Goal: Transaction & Acquisition: Download file/media

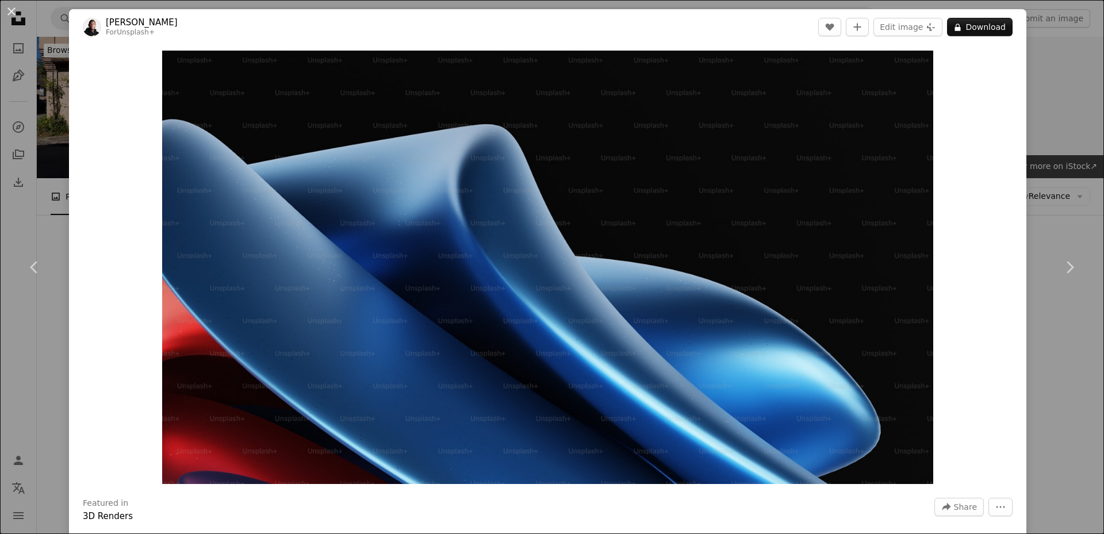
scroll to position [747, 0]
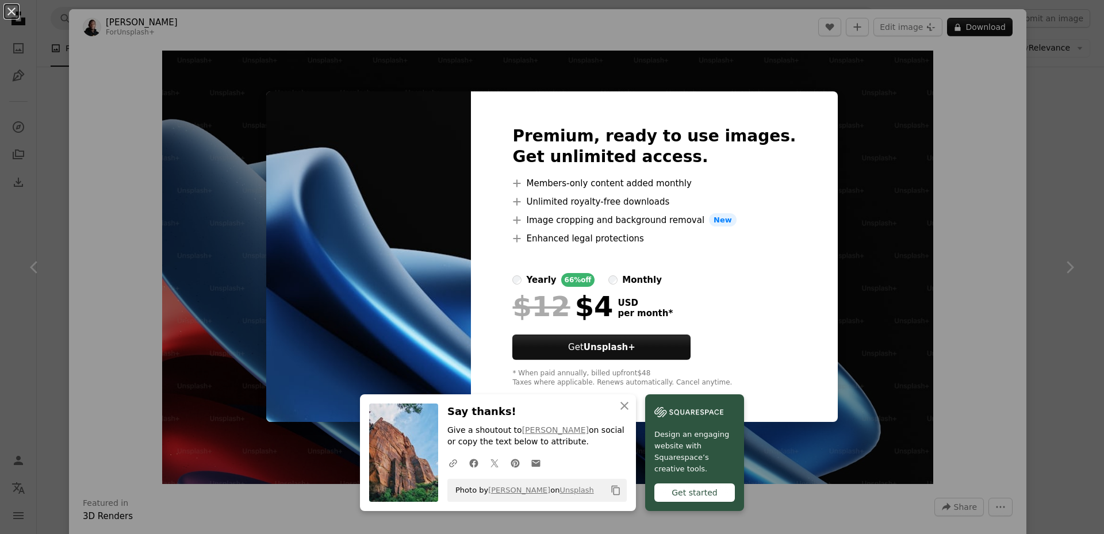
click at [898, 121] on div "An X shape An X shape Close Say thanks! Give a shoutout to [PERSON_NAME] on soc…" at bounding box center [552, 267] width 1104 height 534
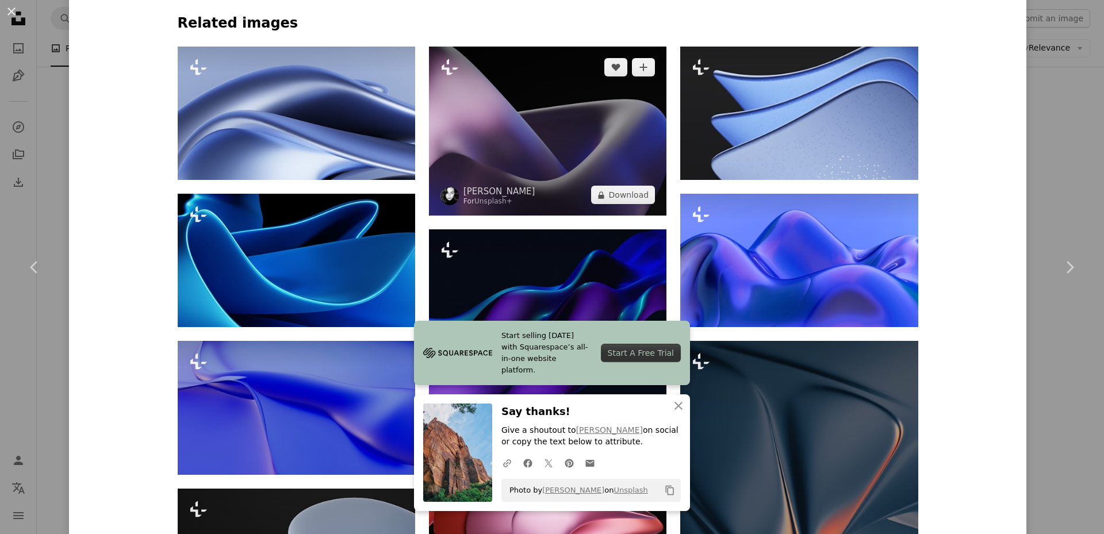
scroll to position [920, 0]
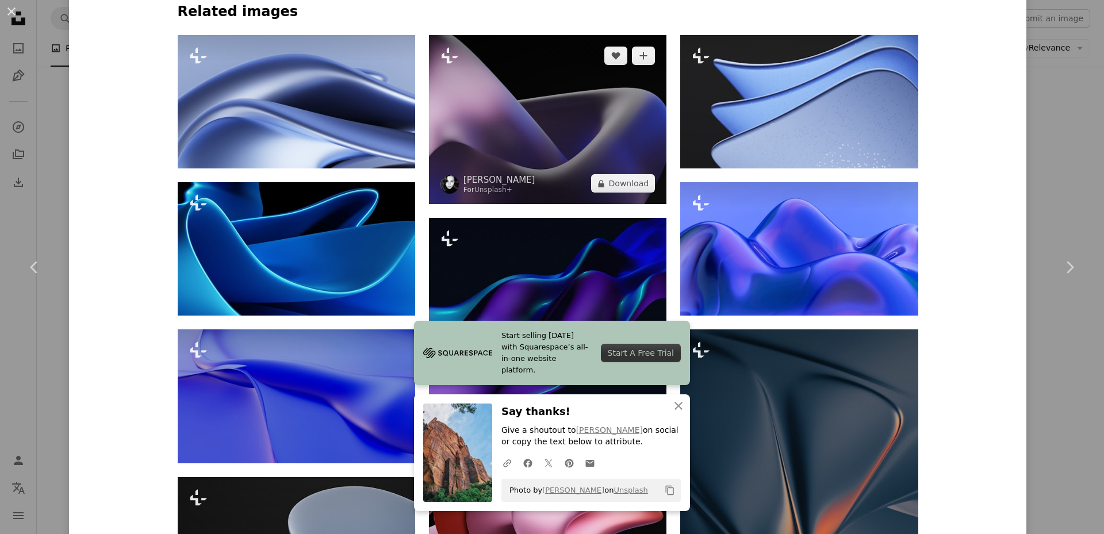
click at [524, 91] on img at bounding box center [547, 119] width 237 height 169
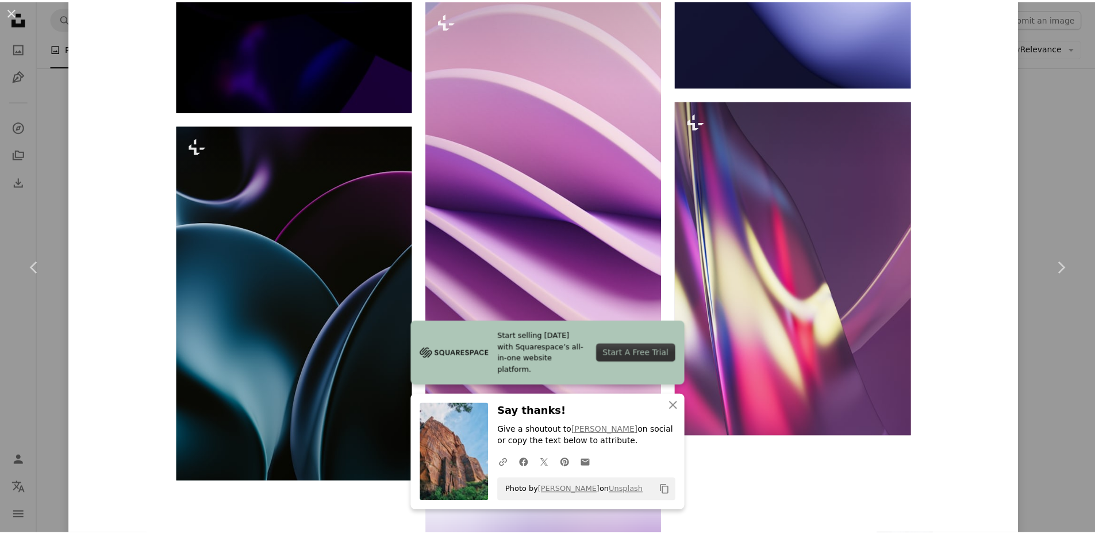
scroll to position [1817, 0]
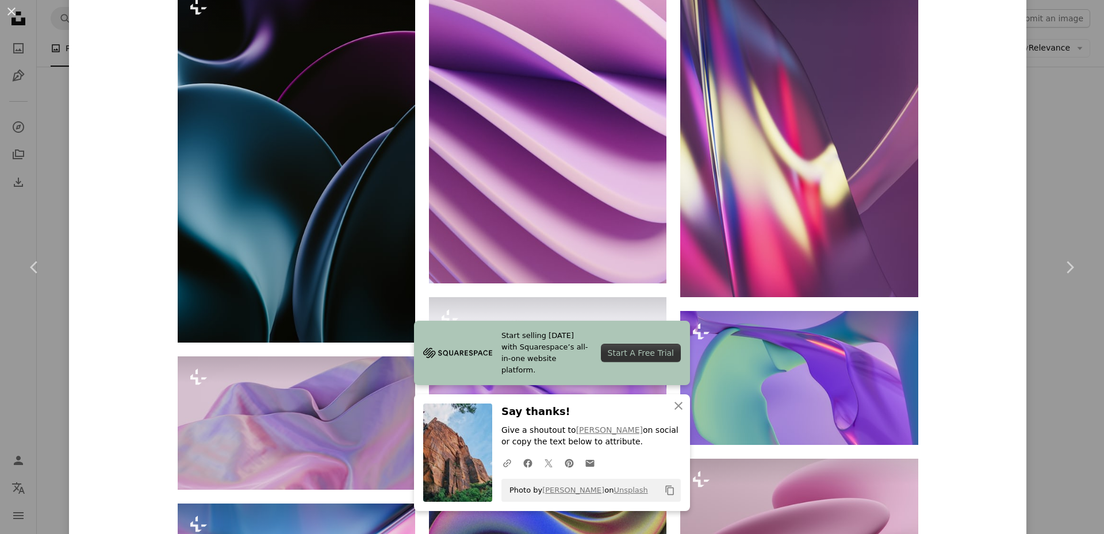
click at [1055, 139] on div "An X shape Chevron left Chevron right Start selling [DATE] with Squarespace’s a…" at bounding box center [552, 267] width 1104 height 534
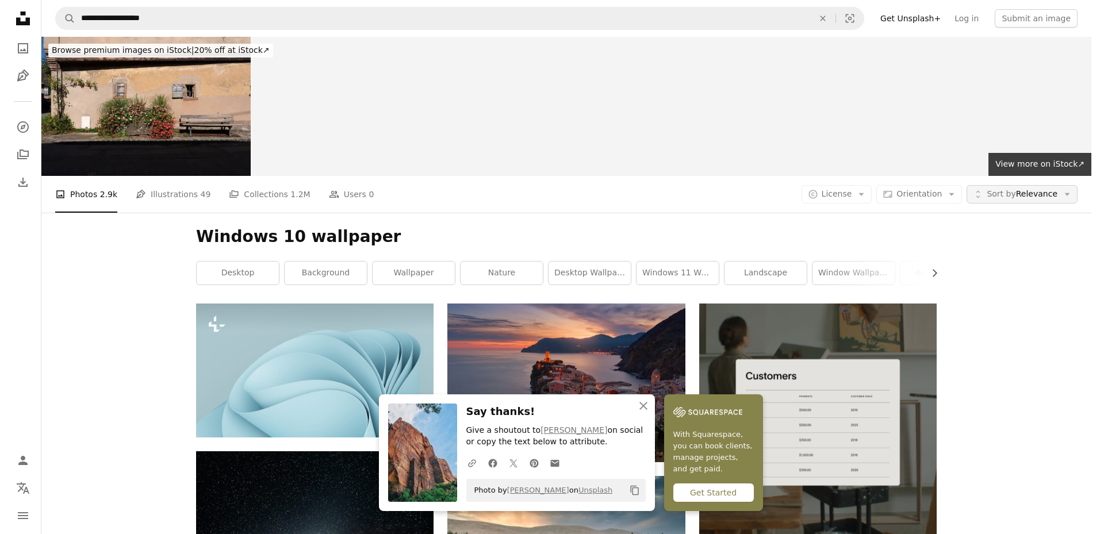
scroll to position [747, 0]
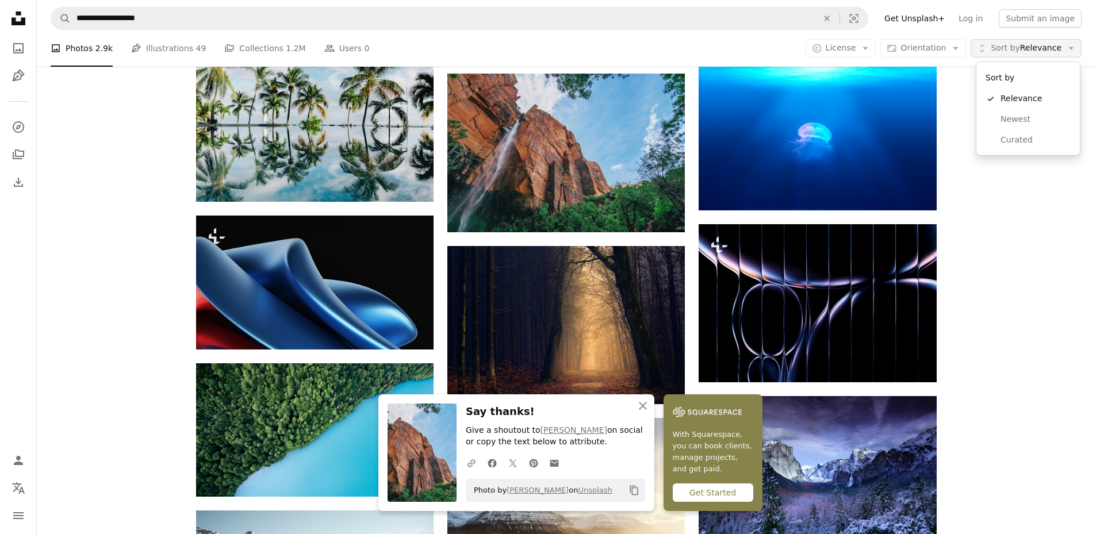
click at [1053, 45] on span "Sort by Relevance" at bounding box center [1025, 48] width 71 height 11
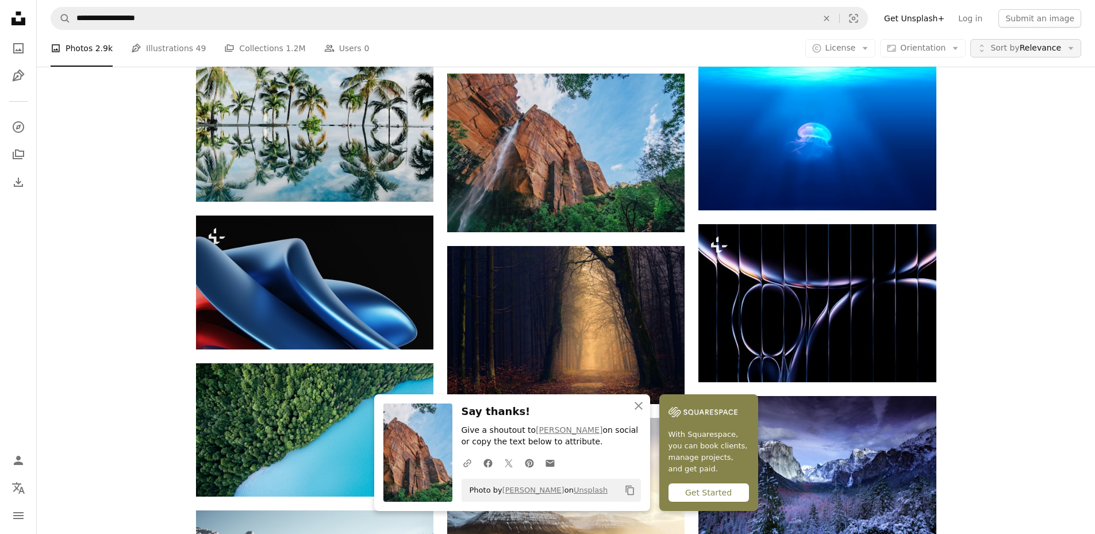
click at [1053, 45] on span "Sort by Relevance" at bounding box center [1025, 48] width 71 height 11
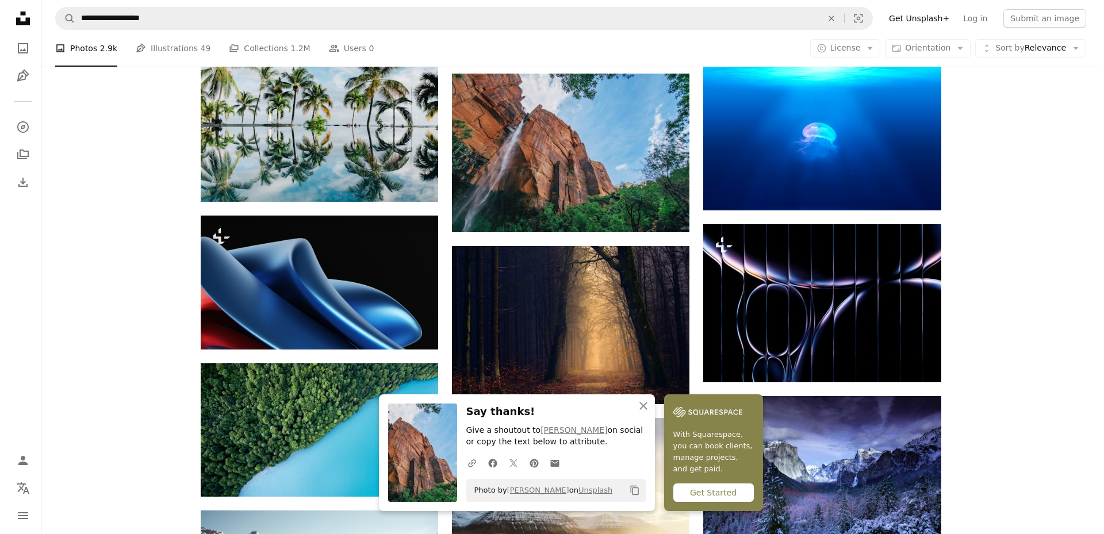
scroll to position [1609, 0]
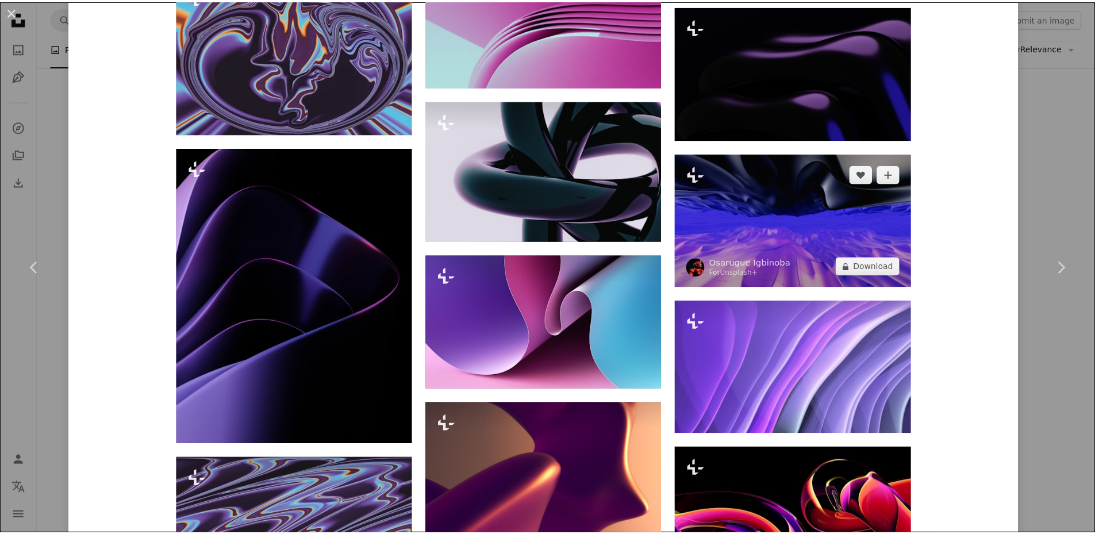
scroll to position [2127, 0]
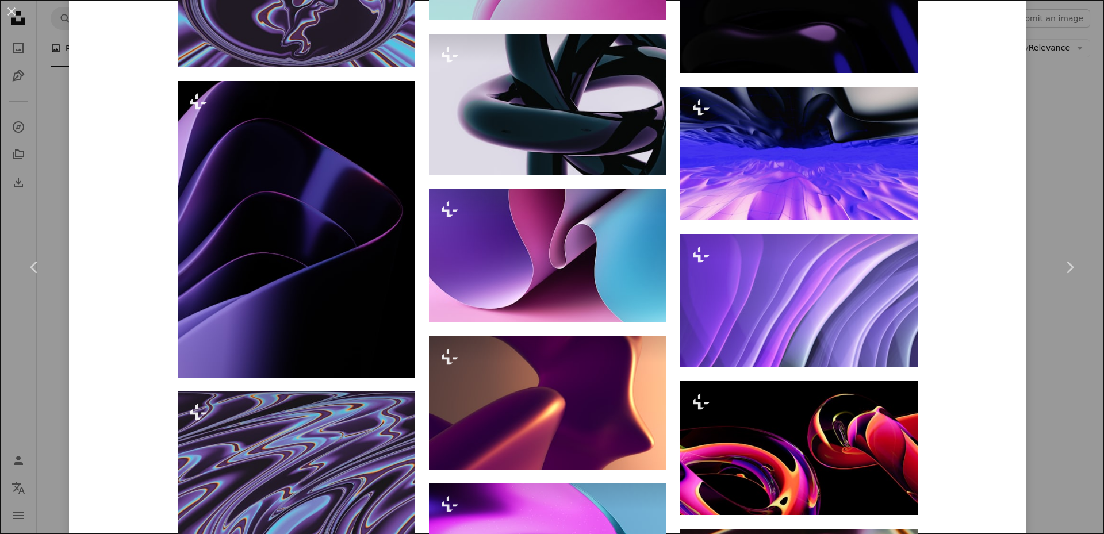
click at [1038, 182] on div "An X shape Chevron left Chevron right [PERSON_NAME] For Unsplash+ A heart A plu…" at bounding box center [552, 267] width 1104 height 534
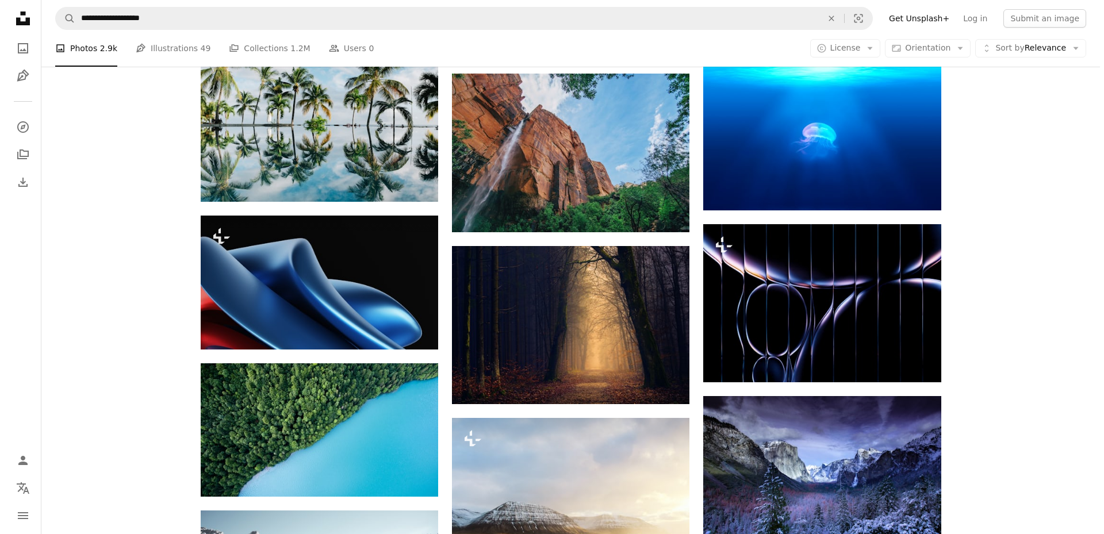
scroll to position [1839, 0]
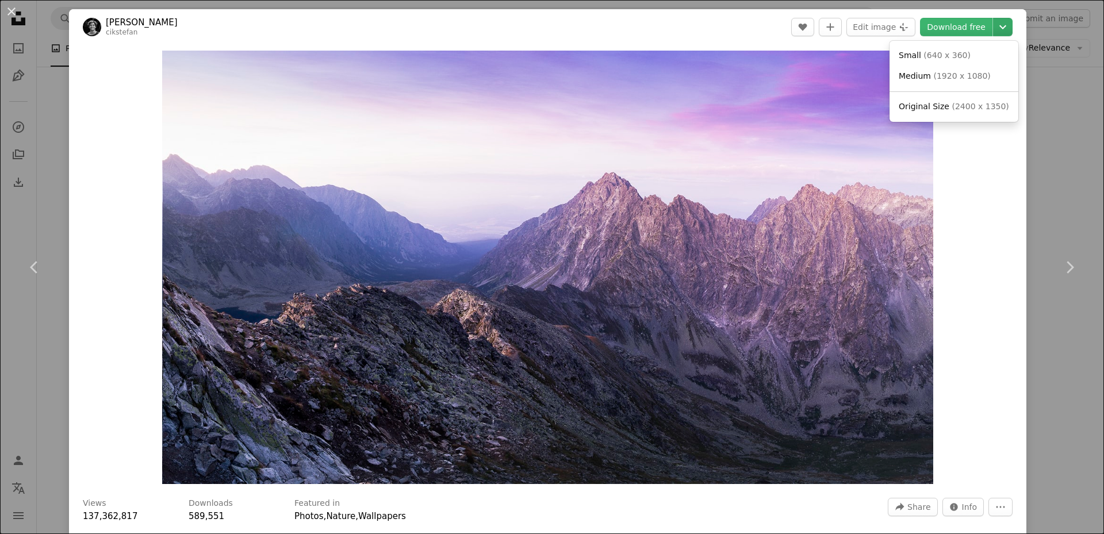
click at [997, 32] on icon "Chevron down" at bounding box center [1002, 27] width 18 height 14
click at [975, 113] on link "Original Size ( 2400 x 1350 )" at bounding box center [954, 107] width 120 height 21
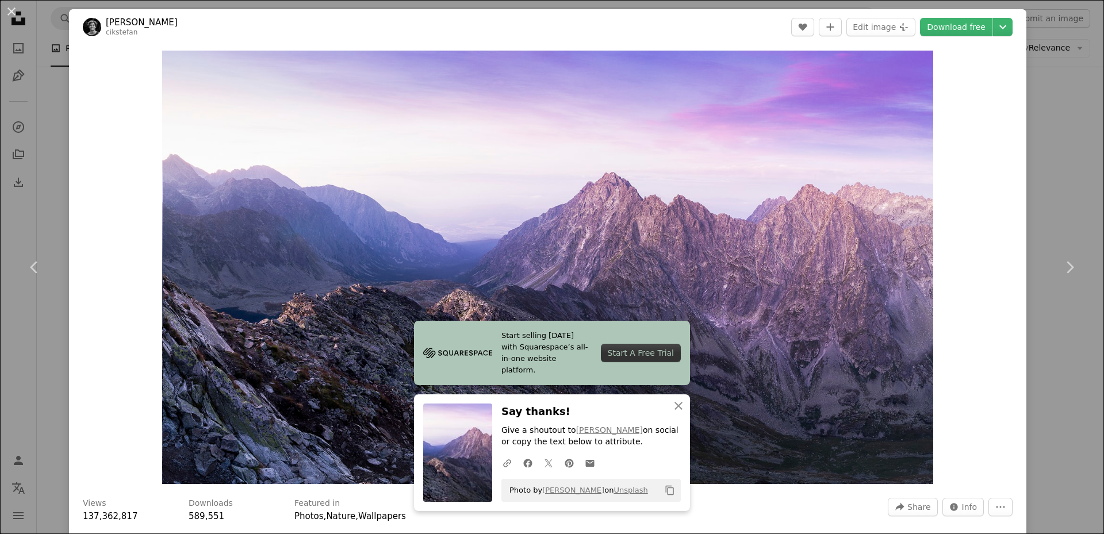
click at [1049, 187] on div "An X shape Chevron left Chevron right Start selling [DATE] with Squarespace’s a…" at bounding box center [552, 267] width 1104 height 534
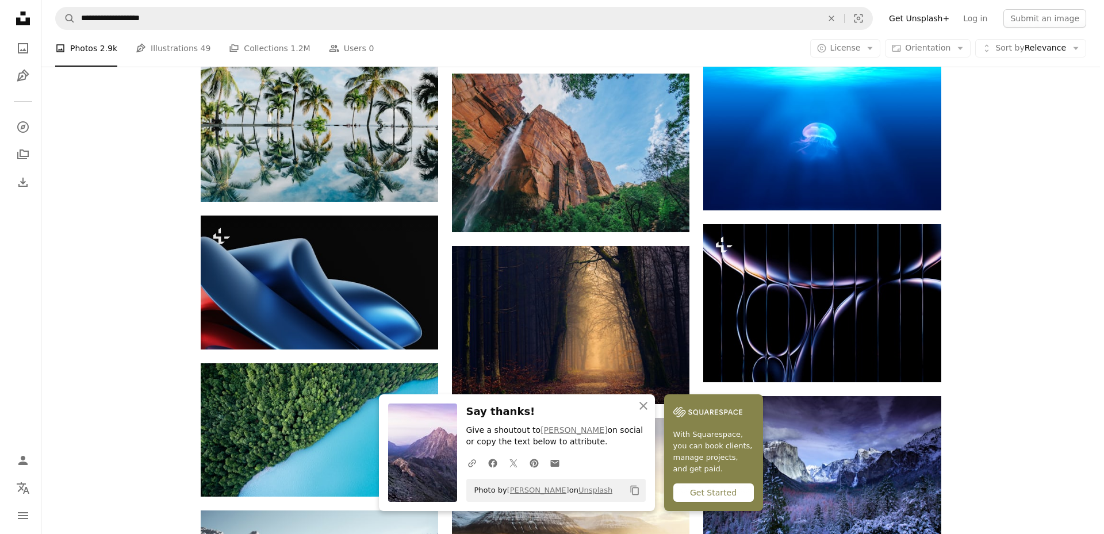
scroll to position [2299, 0]
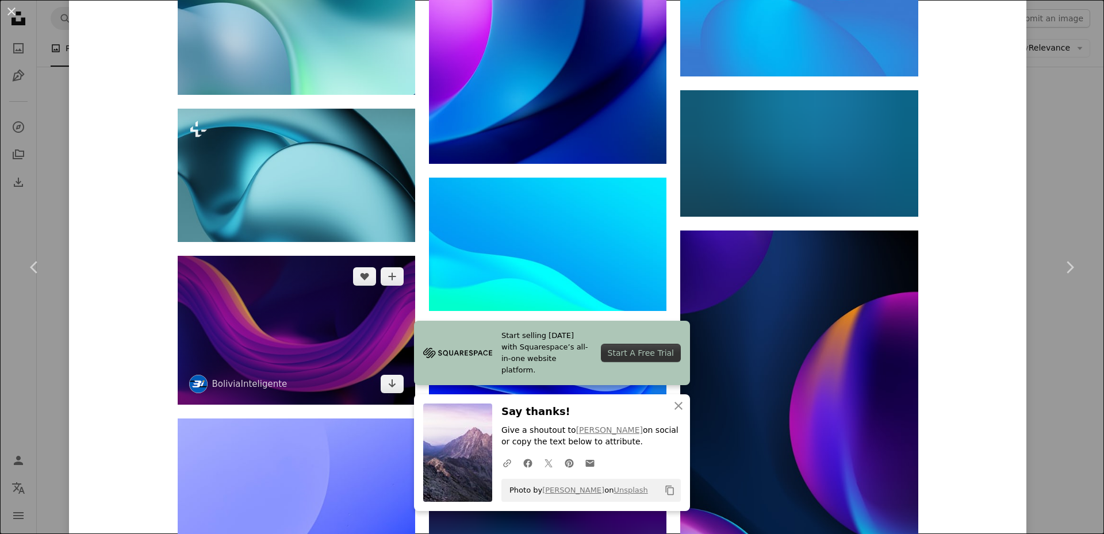
scroll to position [2472, 0]
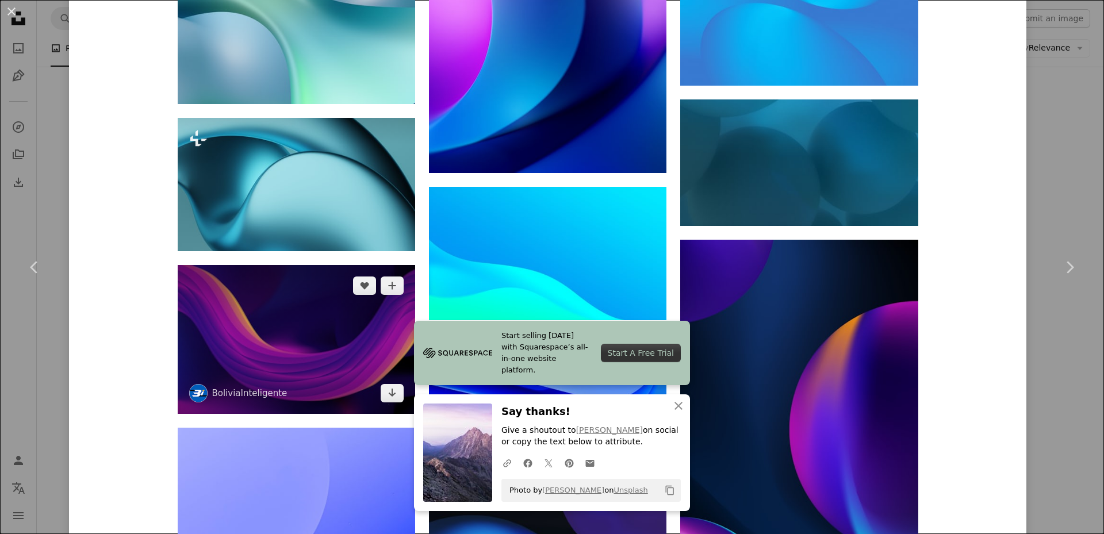
click at [247, 265] on img at bounding box center [296, 339] width 237 height 149
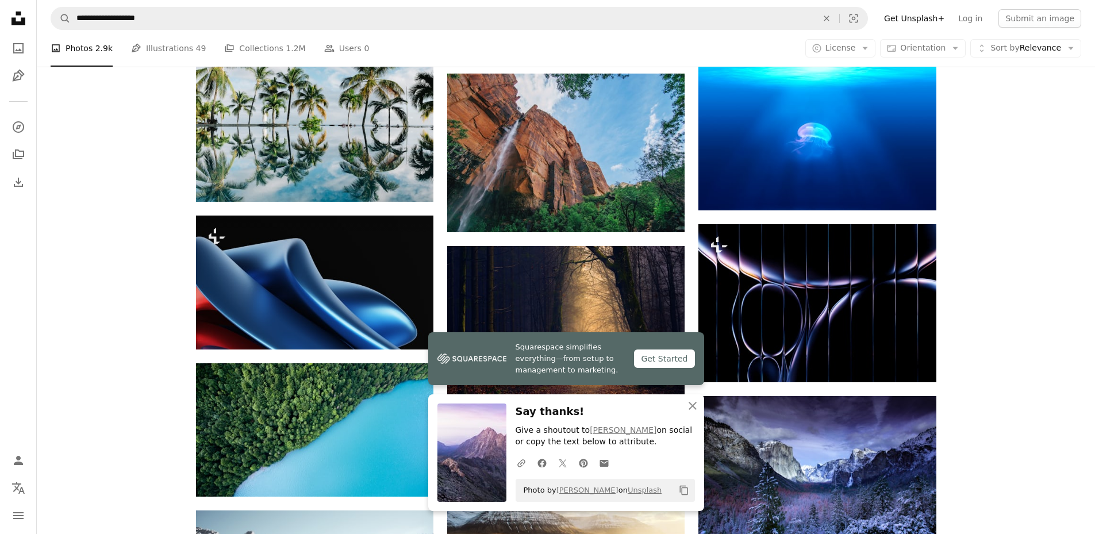
scroll to position [3104, 0]
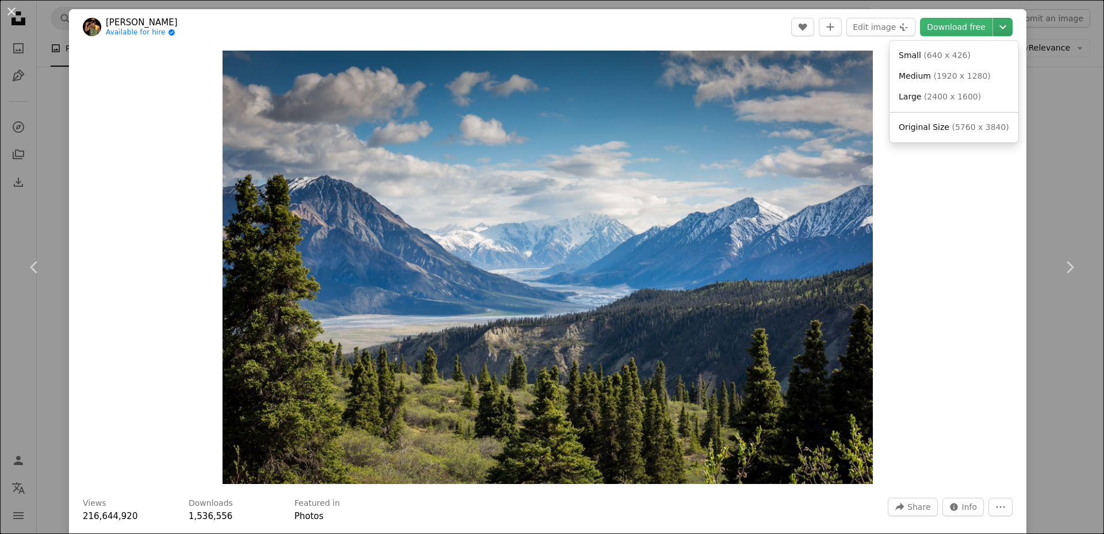
click at [995, 29] on icon "Chevron down" at bounding box center [1002, 27] width 18 height 14
click at [959, 132] on span "( 5760 x 3840 )" at bounding box center [979, 126] width 57 height 9
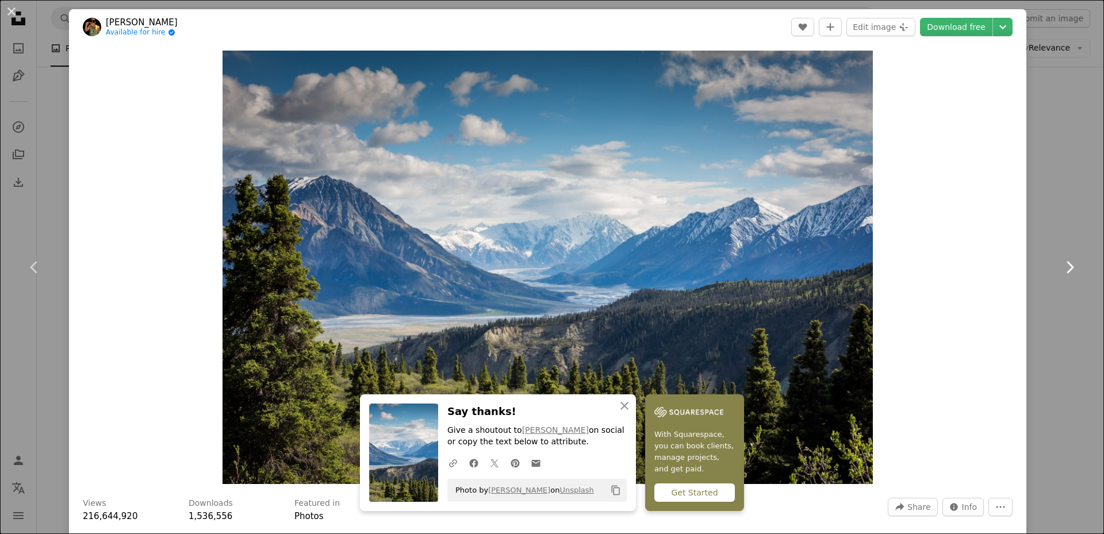
click at [1071, 226] on link "Chevron right" at bounding box center [1069, 267] width 69 height 110
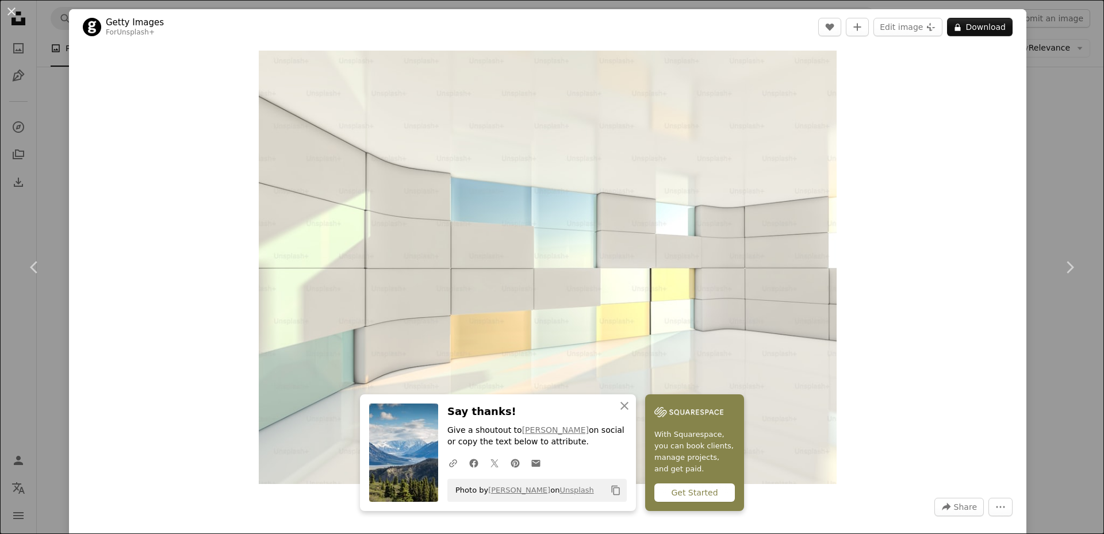
click at [1044, 82] on div "An X shape Chevron left Chevron right An X shape Close Say thanks! Give a shout…" at bounding box center [552, 267] width 1104 height 534
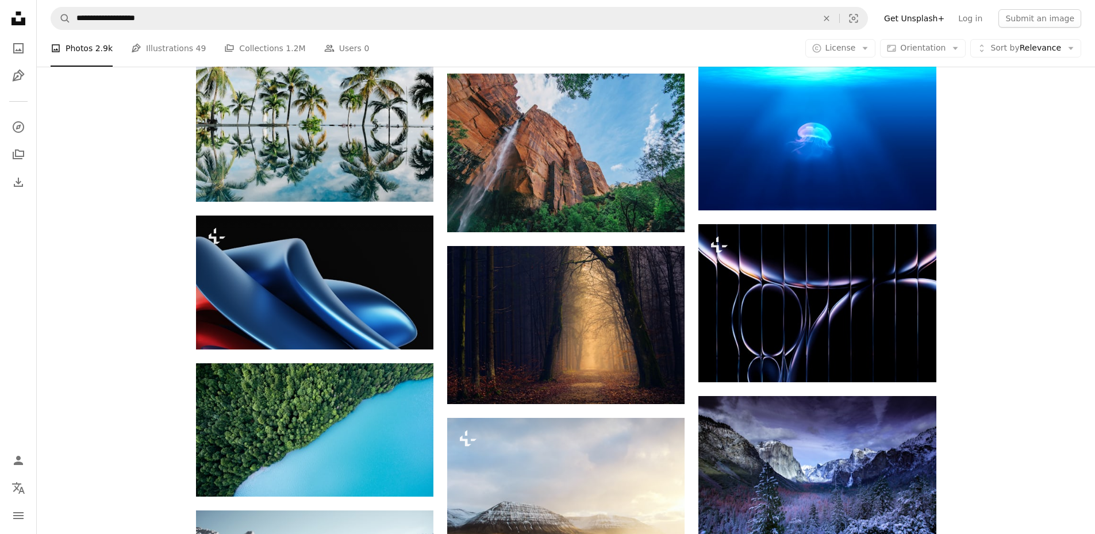
scroll to position [4771, 0]
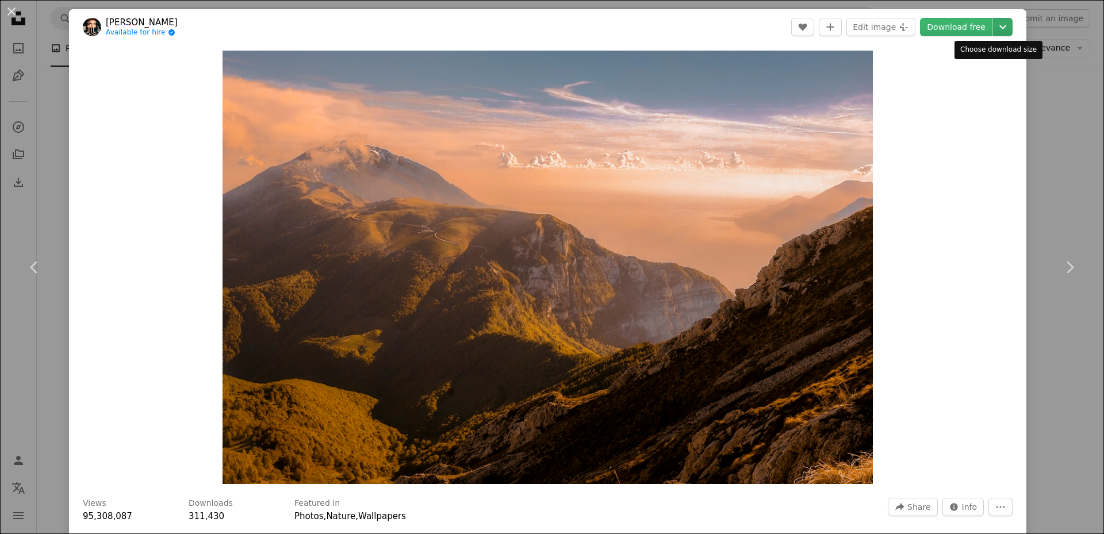
click at [995, 31] on icon "Chevron down" at bounding box center [1002, 27] width 18 height 14
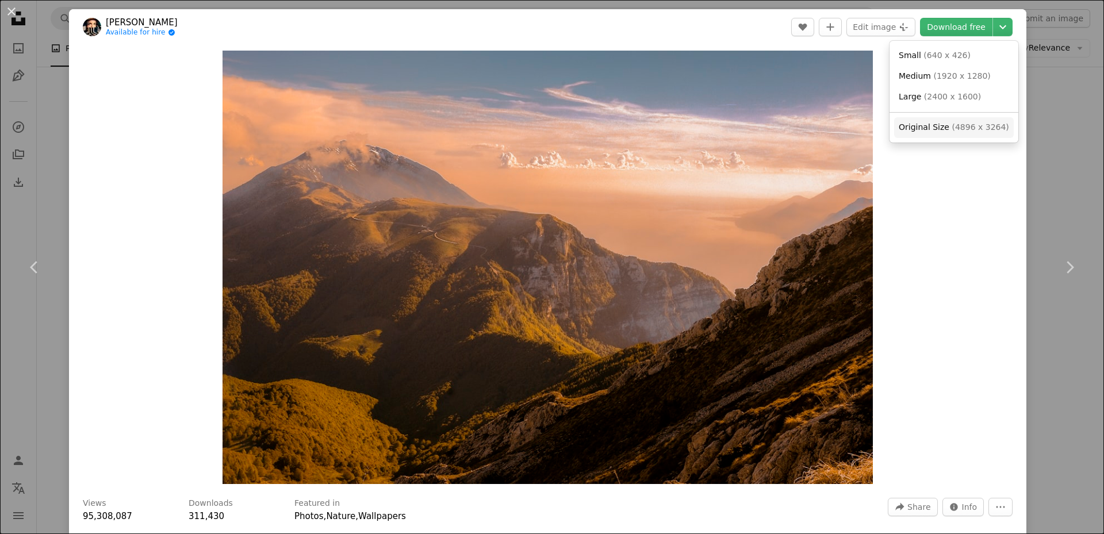
click at [935, 127] on span "Original Size" at bounding box center [923, 126] width 51 height 9
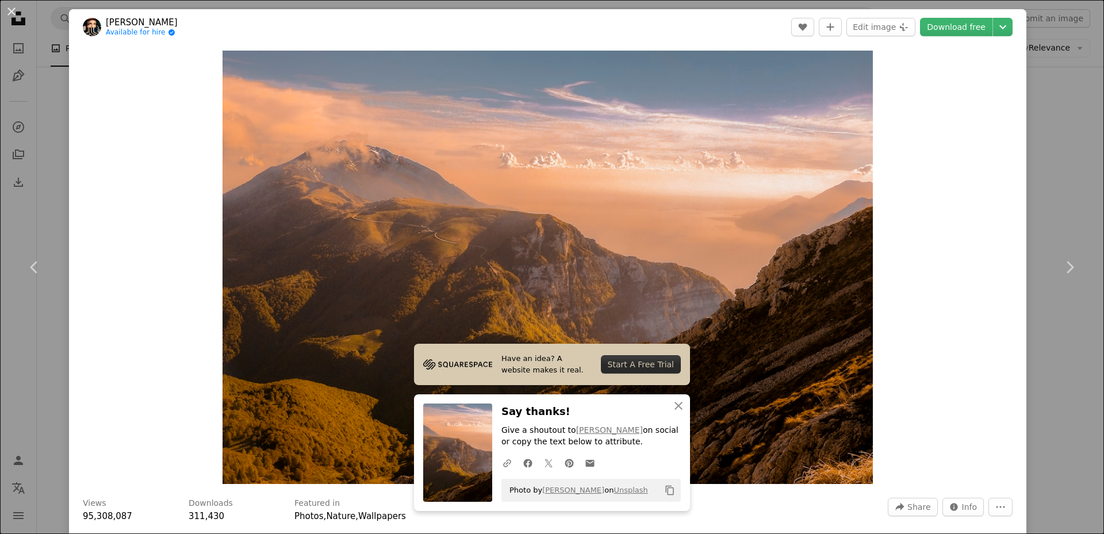
click at [1045, 342] on div "An X shape Chevron left Chevron right Have an idea? A website makes it real. St…" at bounding box center [552, 267] width 1104 height 534
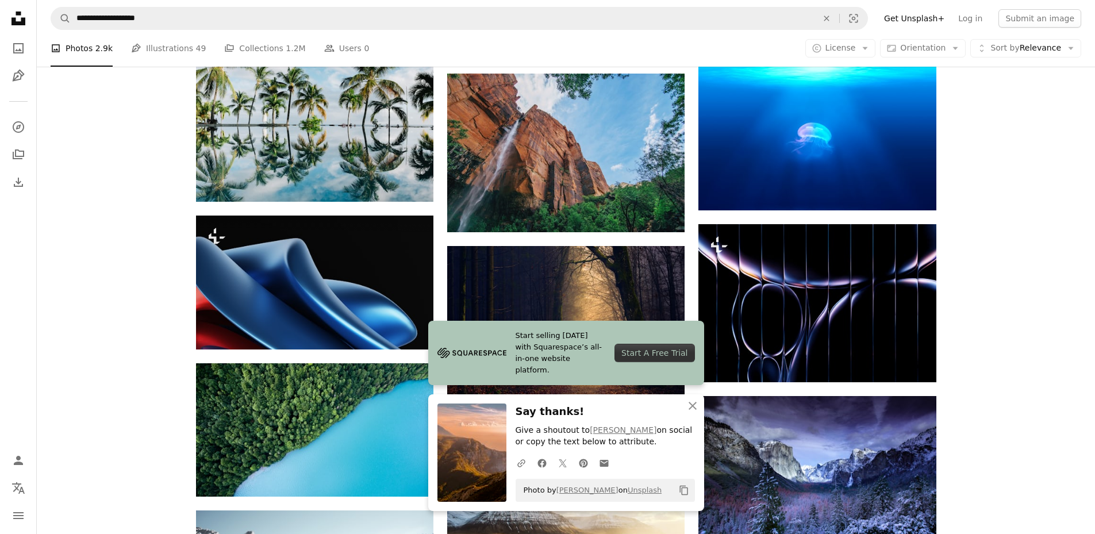
scroll to position [4886, 0]
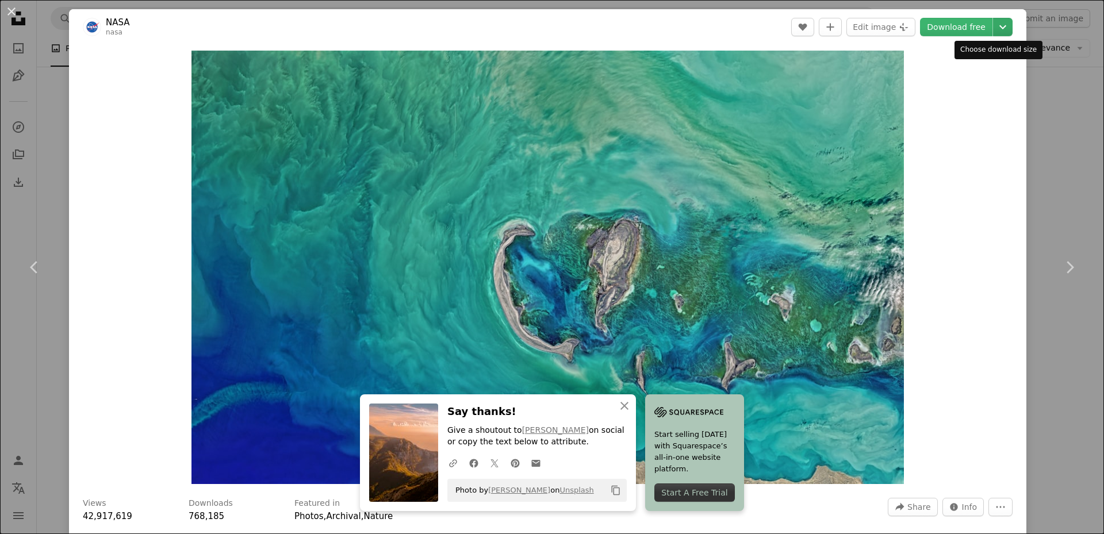
click at [994, 26] on icon "Chevron down" at bounding box center [1002, 27] width 18 height 14
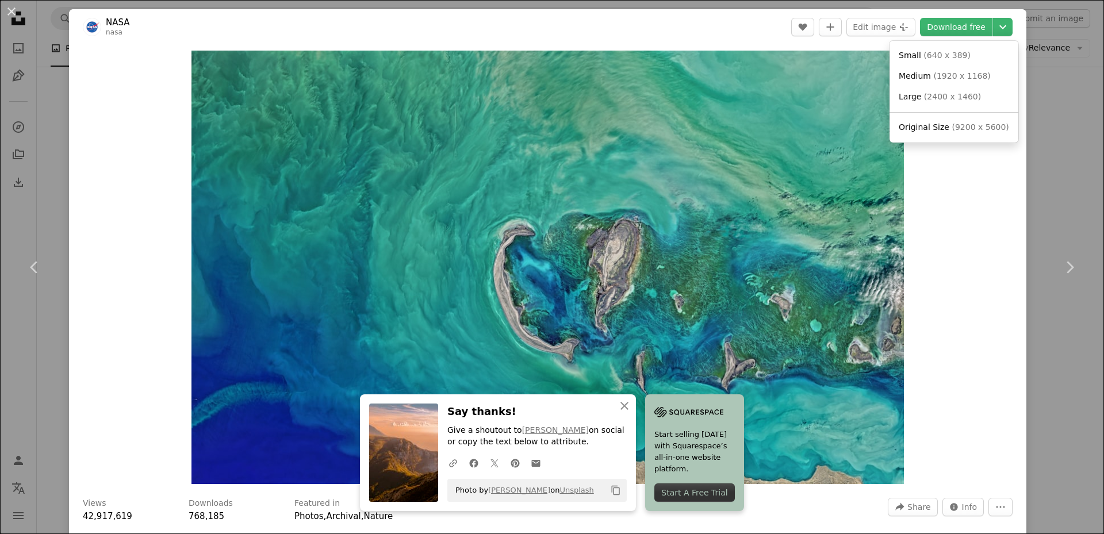
click at [1064, 183] on dialog "An X shape Chevron left Chevron right An X shape Close Say thanks! Give a shout…" at bounding box center [552, 267] width 1104 height 534
click at [1056, 143] on div "An X shape Chevron left Chevron right An X shape Close Say thanks! Give a shout…" at bounding box center [552, 267] width 1104 height 534
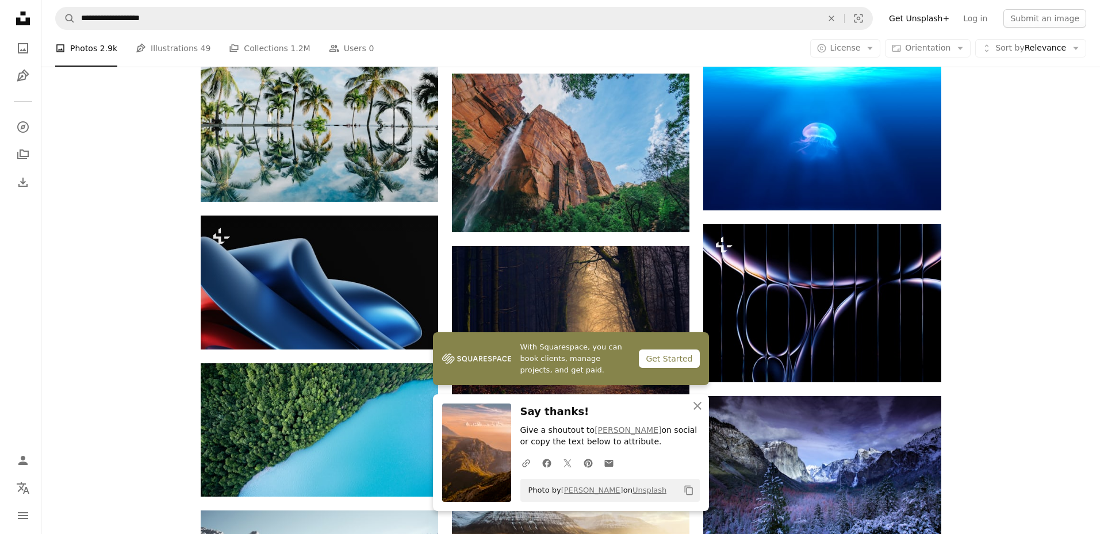
scroll to position [5173, 0]
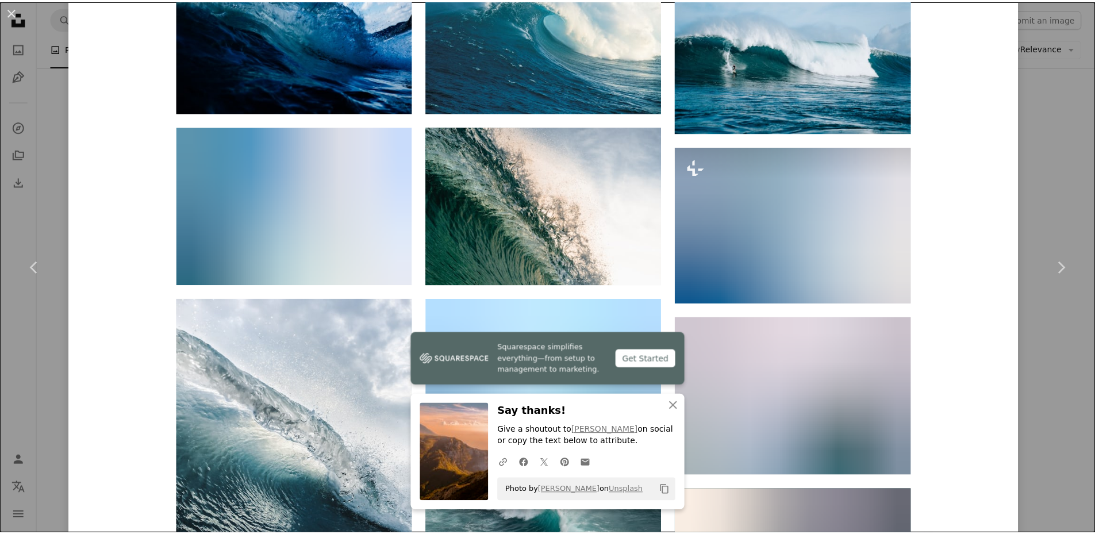
scroll to position [1315, 0]
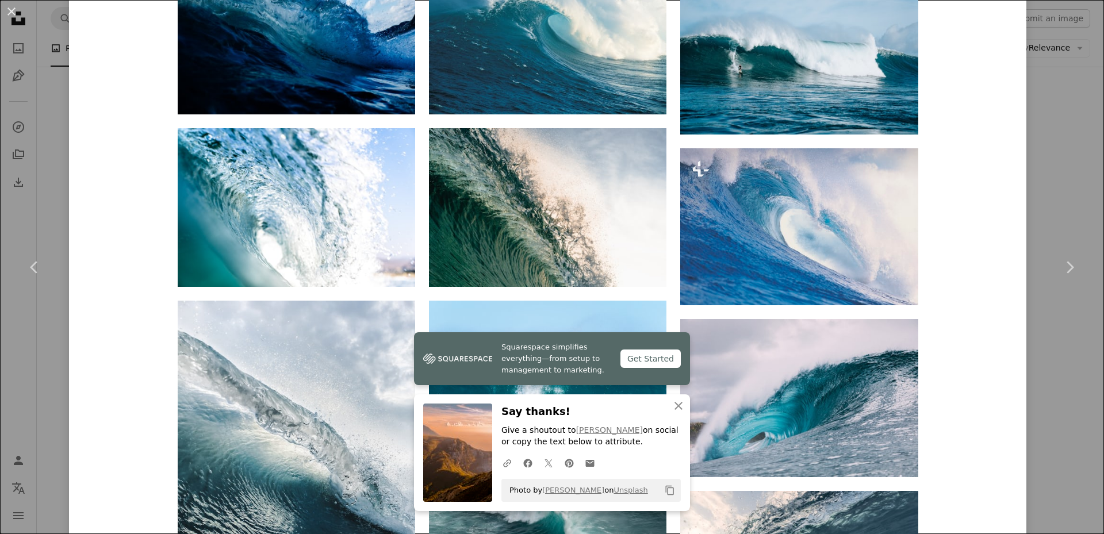
click at [1058, 111] on div "An X shape Chevron left Chevron right Squarespace simplifies everything—from se…" at bounding box center [552, 267] width 1104 height 534
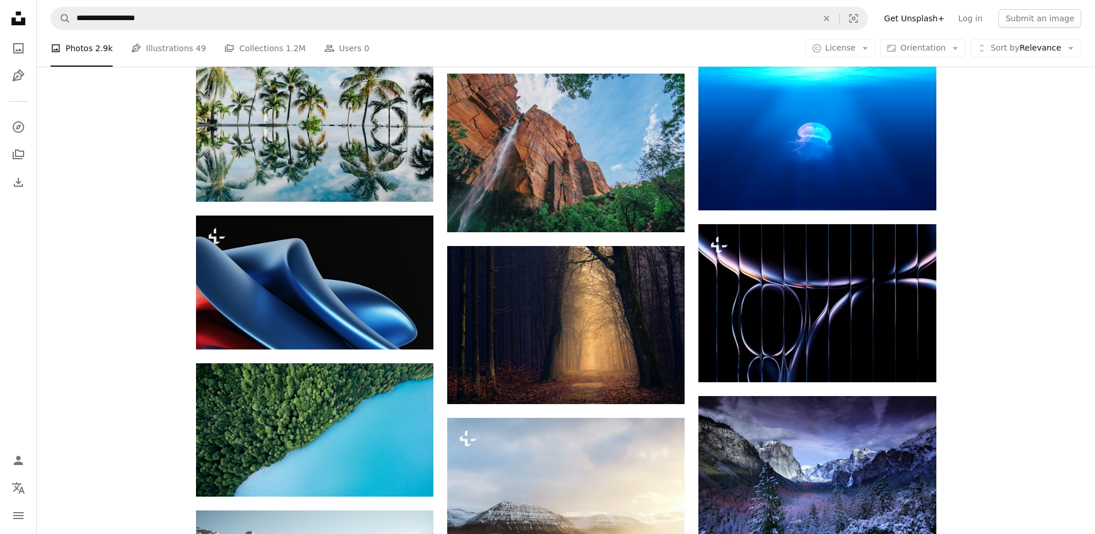
scroll to position [7817, 0]
